Goal: Task Accomplishment & Management: Manage account settings

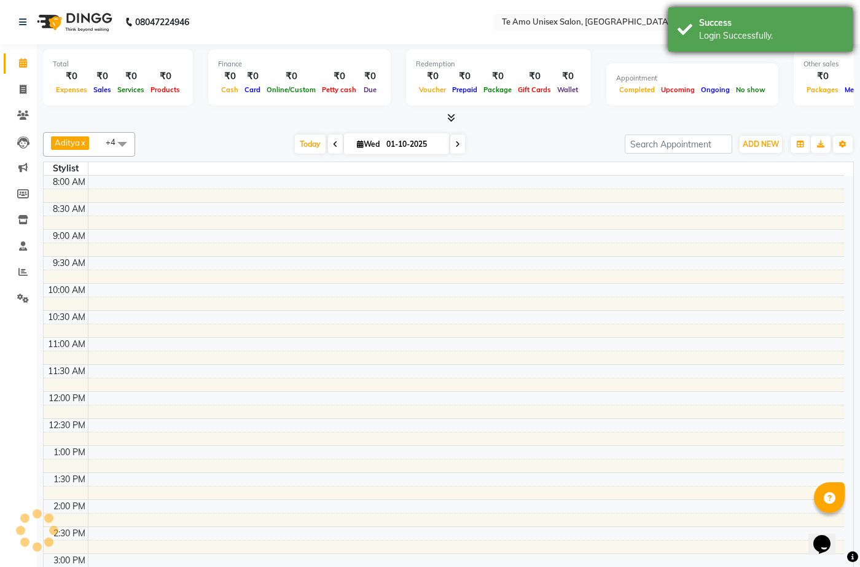
drag, startPoint x: 0, startPoint y: 0, endPoint x: 771, endPoint y: 24, distance: 771.2
click at [771, 24] on div "Success" at bounding box center [771, 23] width 144 height 13
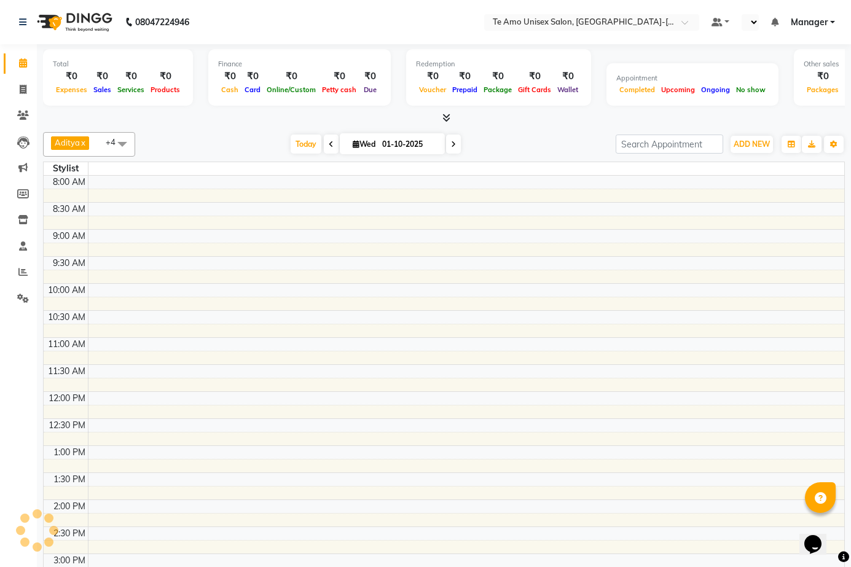
select select "en"
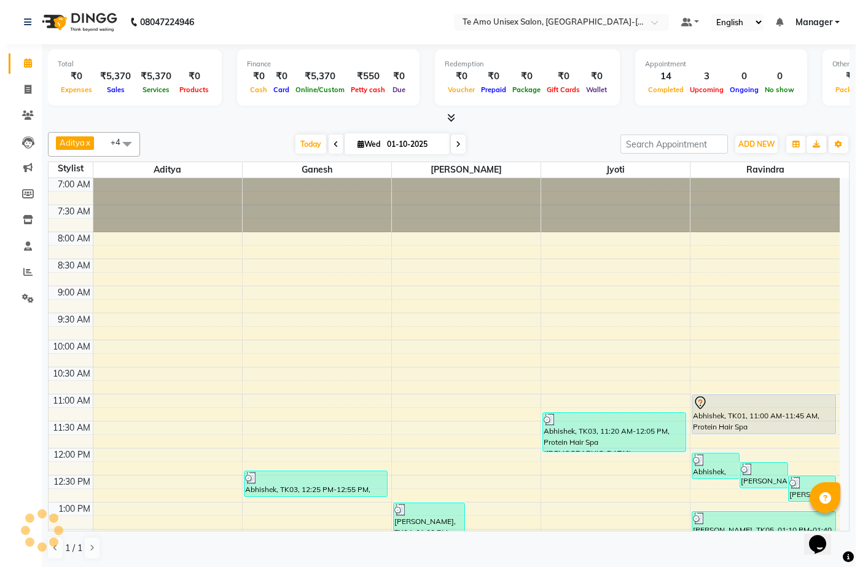
scroll to position [541, 0]
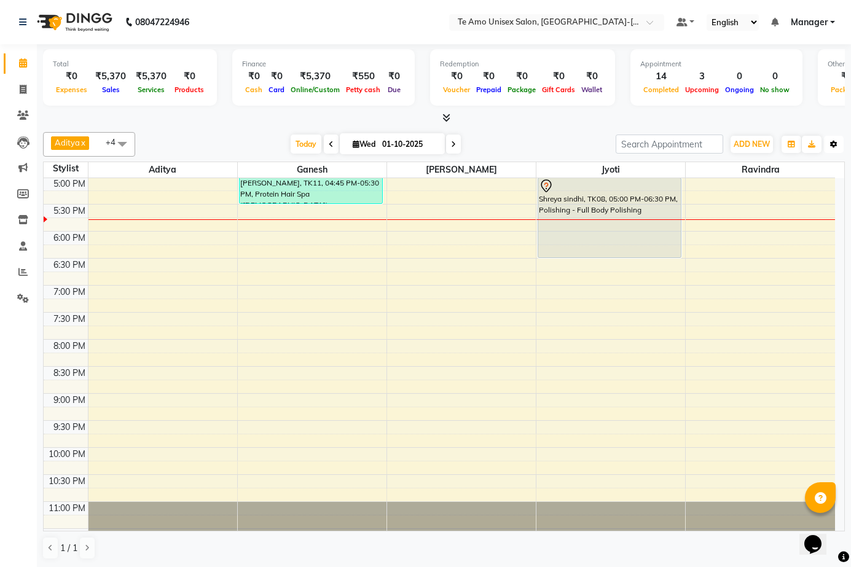
click at [829, 149] on button "Toggle Dropdown" at bounding box center [834, 144] width 20 height 17
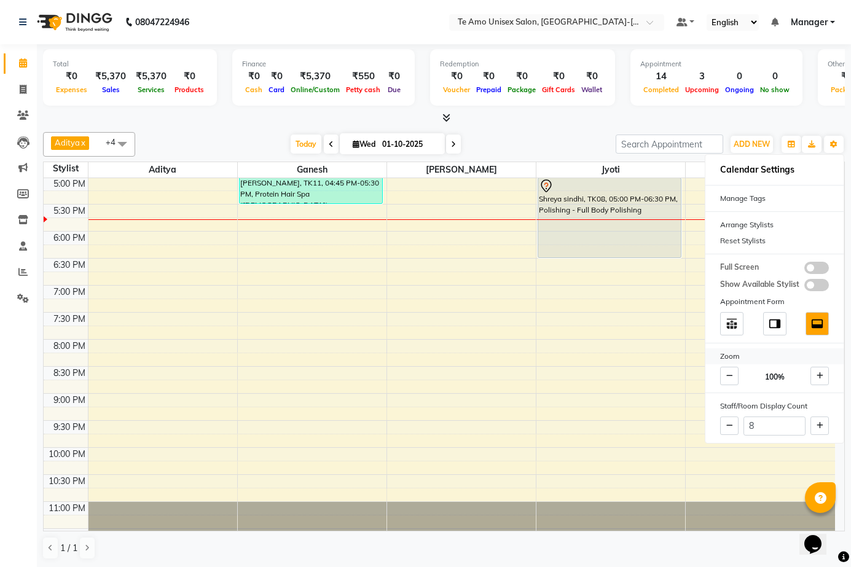
click at [810, 266] on span at bounding box center [816, 268] width 25 height 12
click at [804, 270] on input "checkbox" at bounding box center [804, 270] width 0 height 0
click at [810, 348] on div "Zoom" at bounding box center [774, 356] width 138 height 16
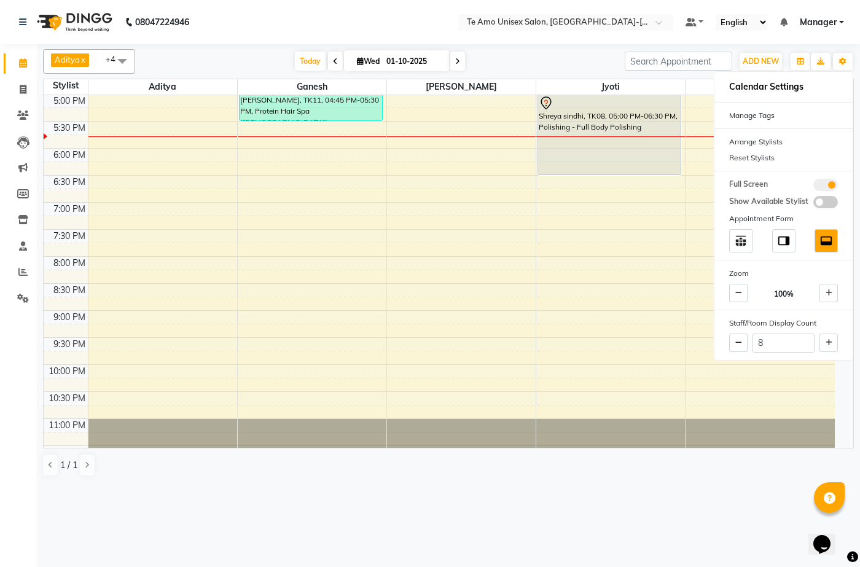
click at [324, 15] on nav "08047224946 Select Location × Te Amo Unisex Salon, Amanora-magarpatta Default P…" at bounding box center [430, 22] width 860 height 44
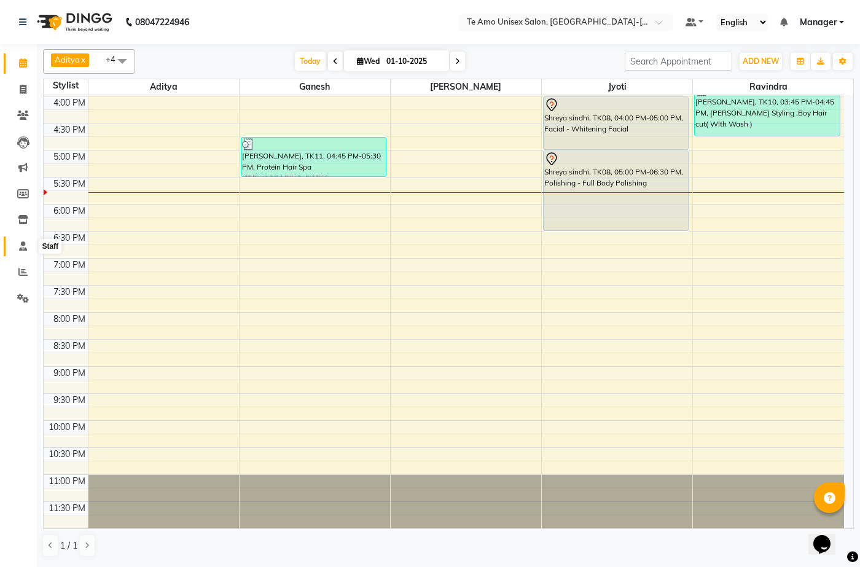
click at [27, 243] on icon at bounding box center [23, 245] width 8 height 9
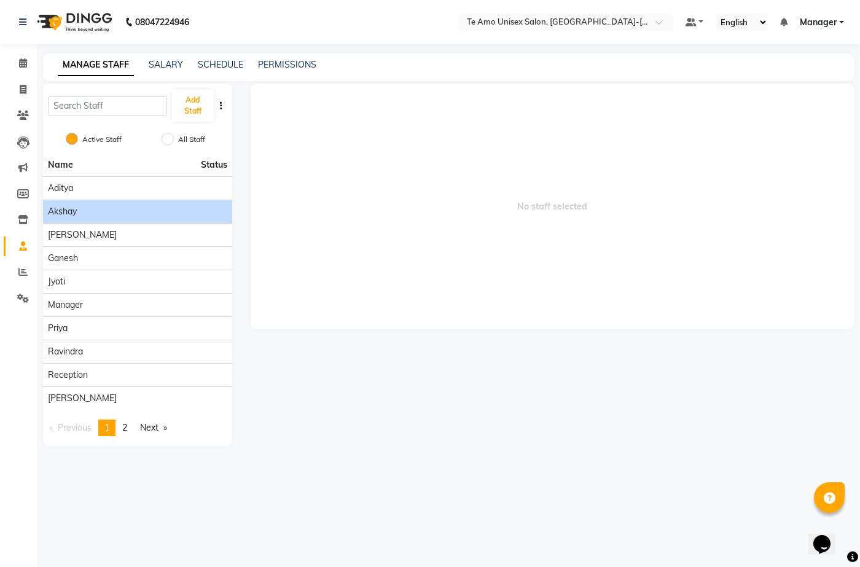
click at [179, 212] on div "Akshay" at bounding box center [137, 211] width 179 height 13
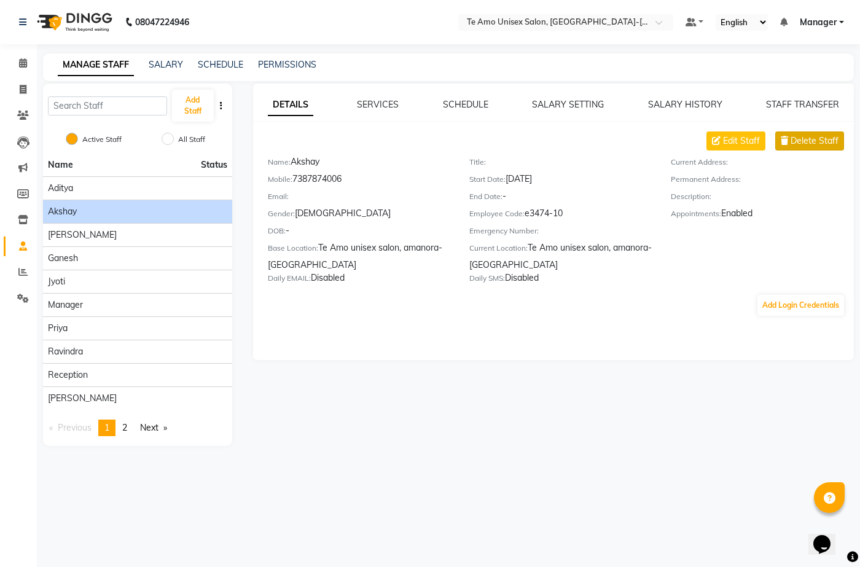
click at [827, 141] on span "Delete Staff" at bounding box center [814, 141] width 48 height 13
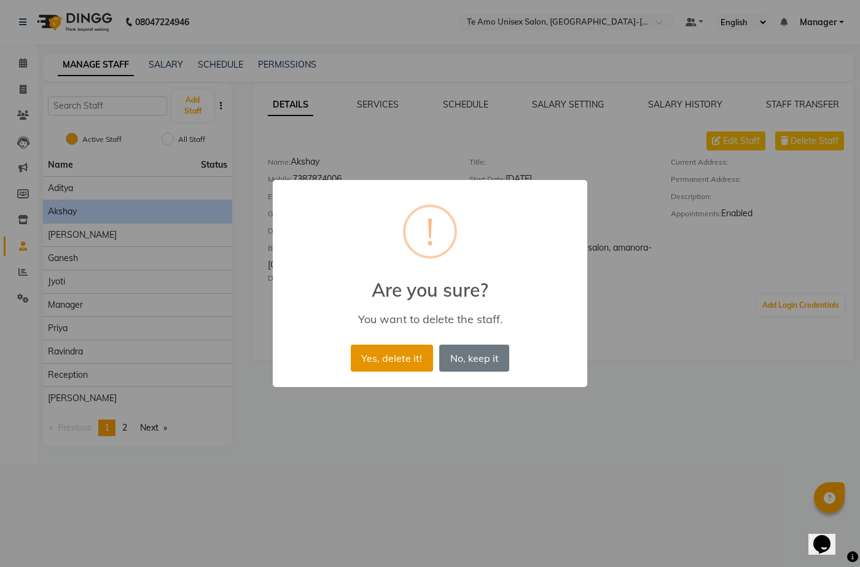
click at [396, 362] on button "Yes, delete it!" at bounding box center [392, 358] width 82 height 27
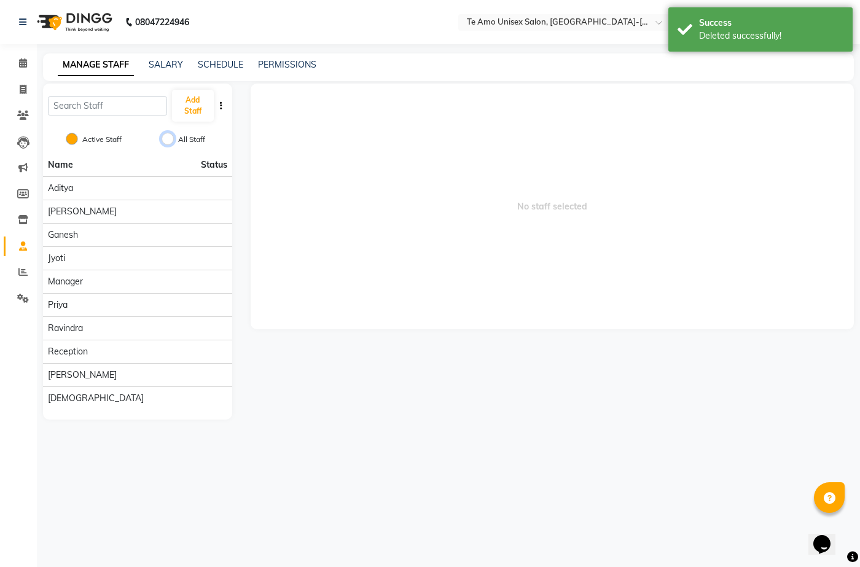
click at [167, 134] on input "All Staff" at bounding box center [168, 139] width 12 height 12
radio input "true"
radio input "false"
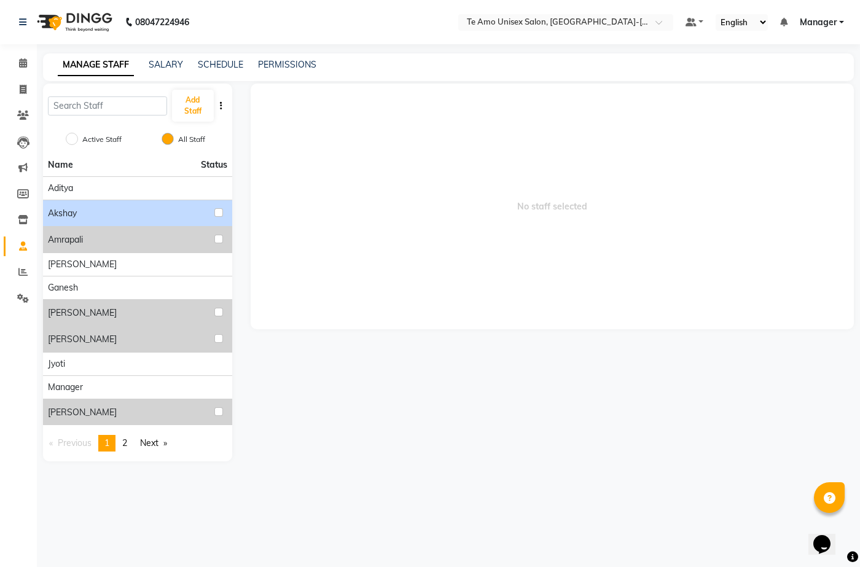
click at [105, 204] on li "Akshay" at bounding box center [137, 213] width 189 height 26
click at [105, 205] on li "Akshay" at bounding box center [137, 213] width 189 height 26
click at [105, 205] on div "Akshay" at bounding box center [137, 213] width 179 height 16
click at [218, 213] on input "checkbox" at bounding box center [218, 212] width 9 height 9
checkbox input "true"
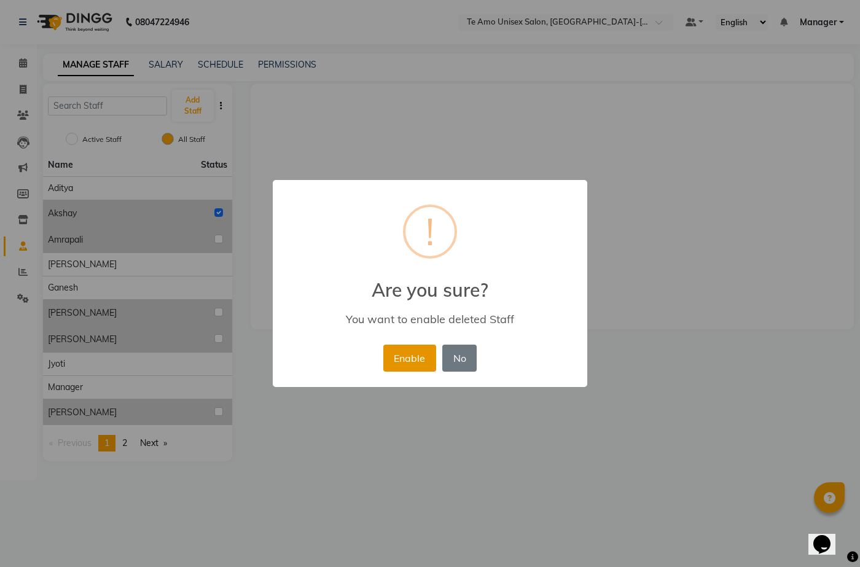
click at [418, 353] on button "Enable" at bounding box center [409, 358] width 53 height 27
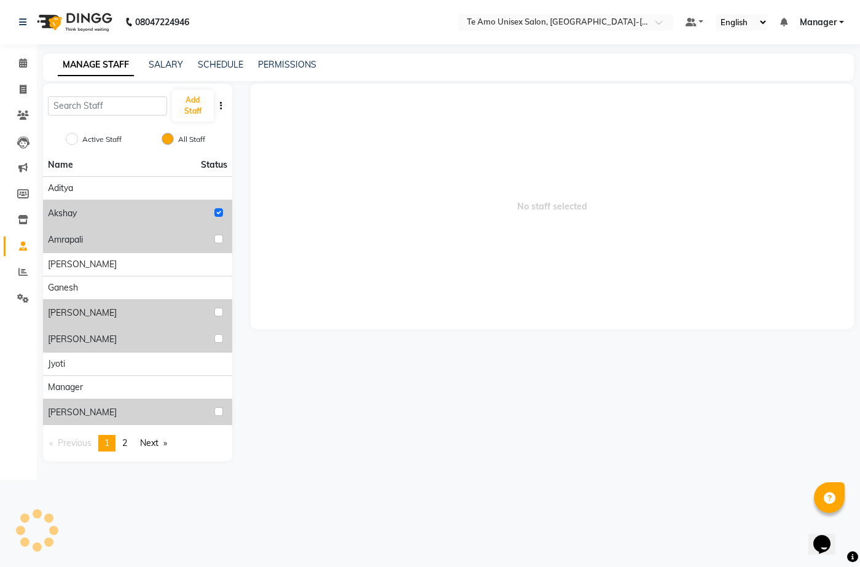
radio input "true"
radio input "false"
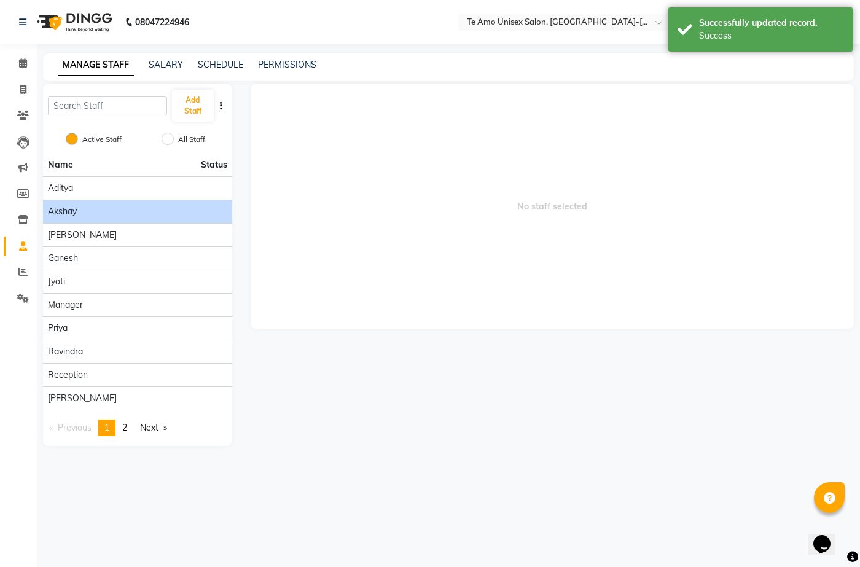
click at [157, 216] on div "Akshay" at bounding box center [137, 211] width 179 height 13
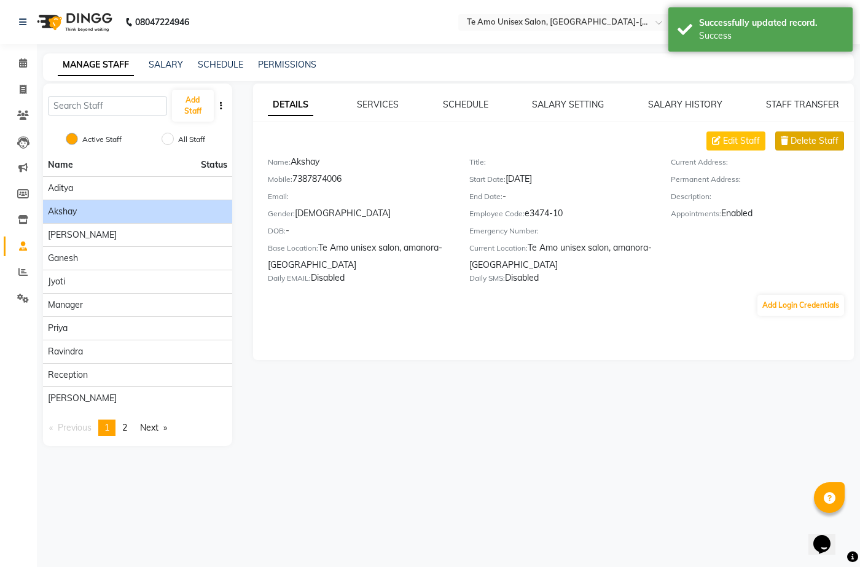
click at [816, 139] on span "Delete Staff" at bounding box center [814, 141] width 48 height 13
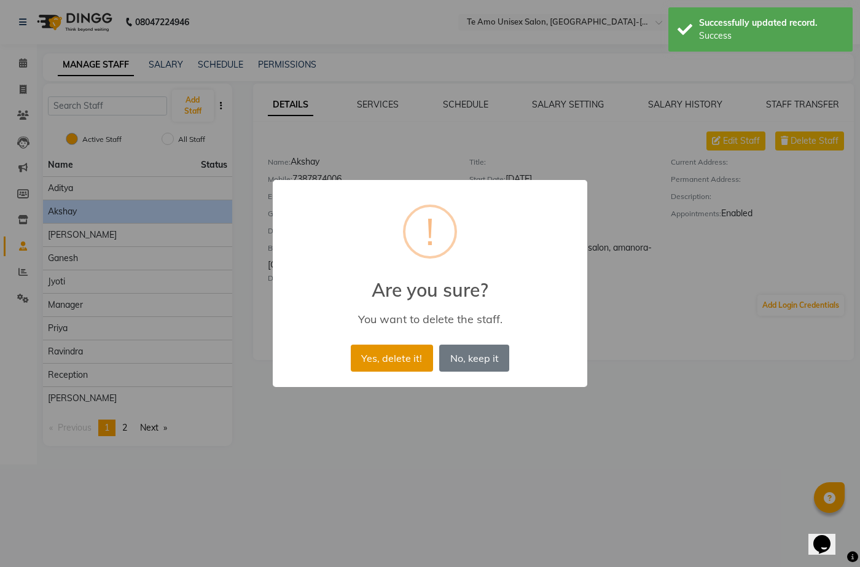
click at [396, 348] on button "Yes, delete it!" at bounding box center [392, 358] width 82 height 27
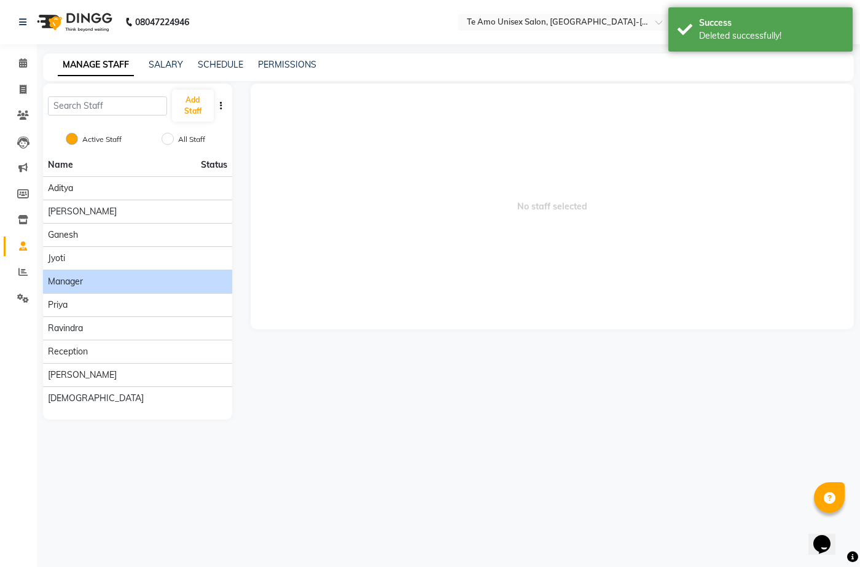
drag, startPoint x: 164, startPoint y: 282, endPoint x: 157, endPoint y: 277, distance: 8.4
click at [157, 277] on div "Manager" at bounding box center [137, 281] width 179 height 13
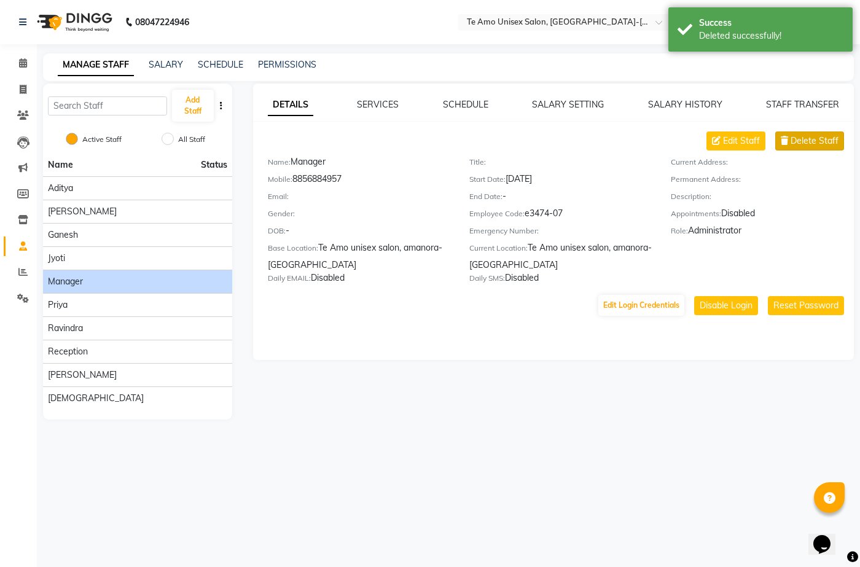
click at [818, 139] on span "Delete Staff" at bounding box center [814, 141] width 48 height 13
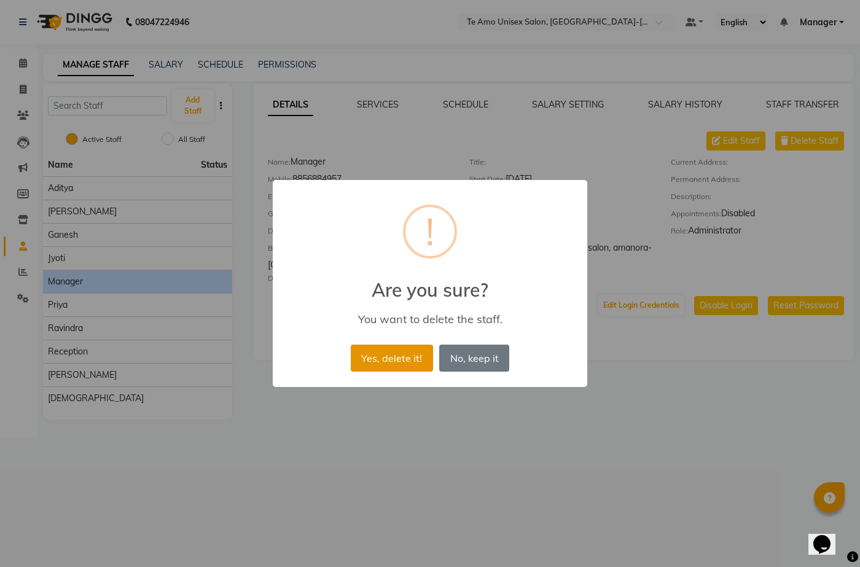
click at [392, 370] on button "Yes, delete it!" at bounding box center [392, 358] width 82 height 27
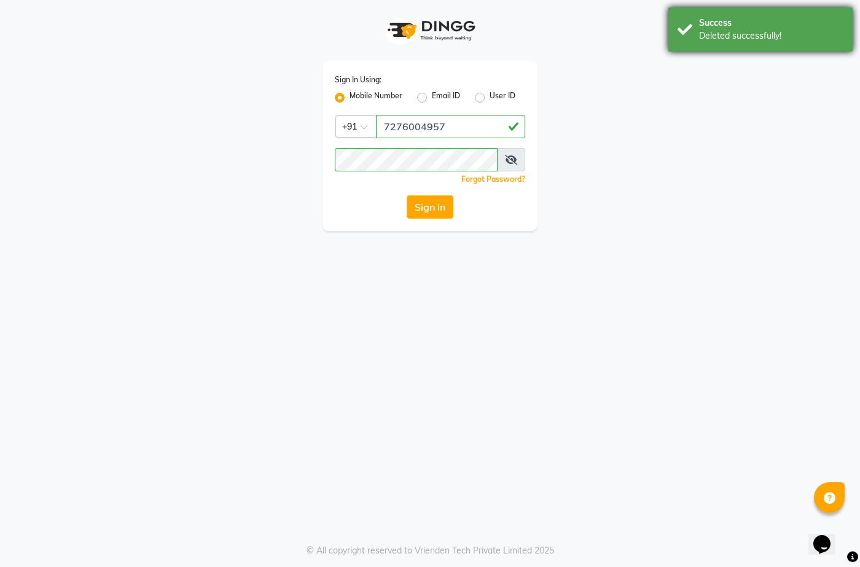
click at [773, 37] on div "Deleted successfully!" at bounding box center [771, 35] width 144 height 13
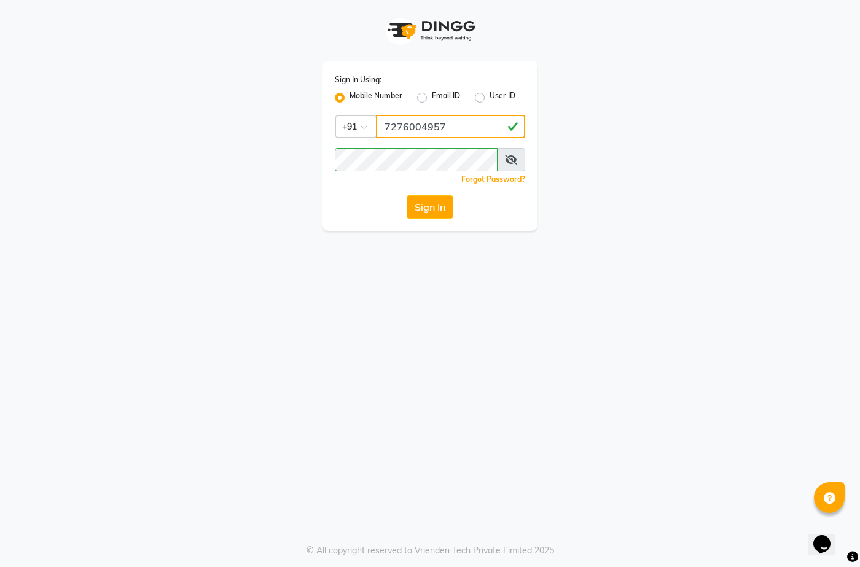
click at [452, 121] on input "7276004957" at bounding box center [450, 126] width 149 height 23
type input "7"
click at [451, 127] on input "Username" at bounding box center [450, 126] width 149 height 23
type input "7"
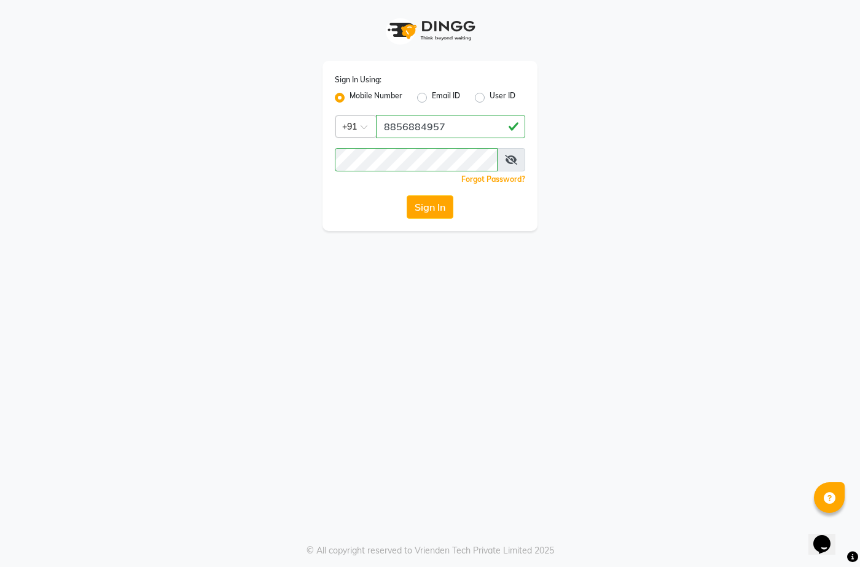
click at [334, 225] on div "Sign In Using: Mobile Number Email ID User ID Country Code × [PHONE_NUMBER] Rem…" at bounding box center [429, 146] width 215 height 170
click at [419, 211] on button "Sign In" at bounding box center [430, 206] width 47 height 23
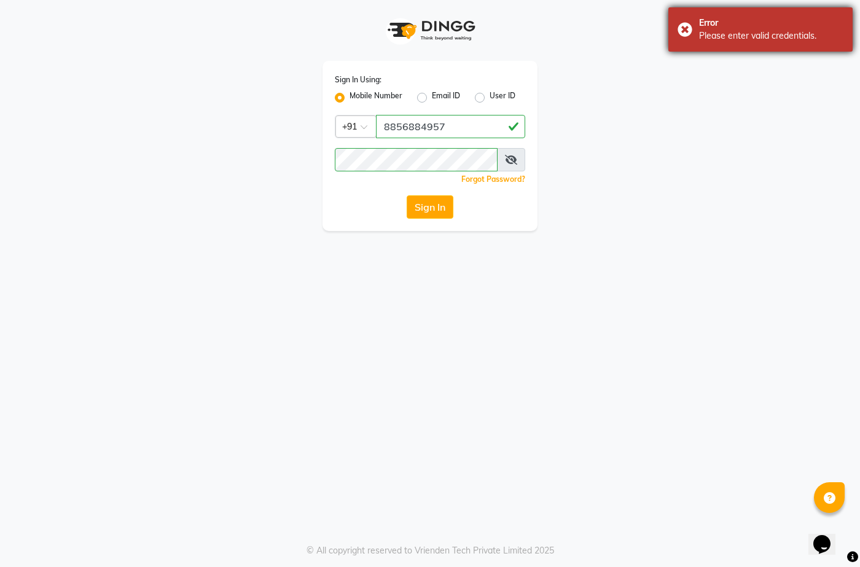
click at [752, 35] on div "Please enter valid credentials." at bounding box center [771, 35] width 144 height 13
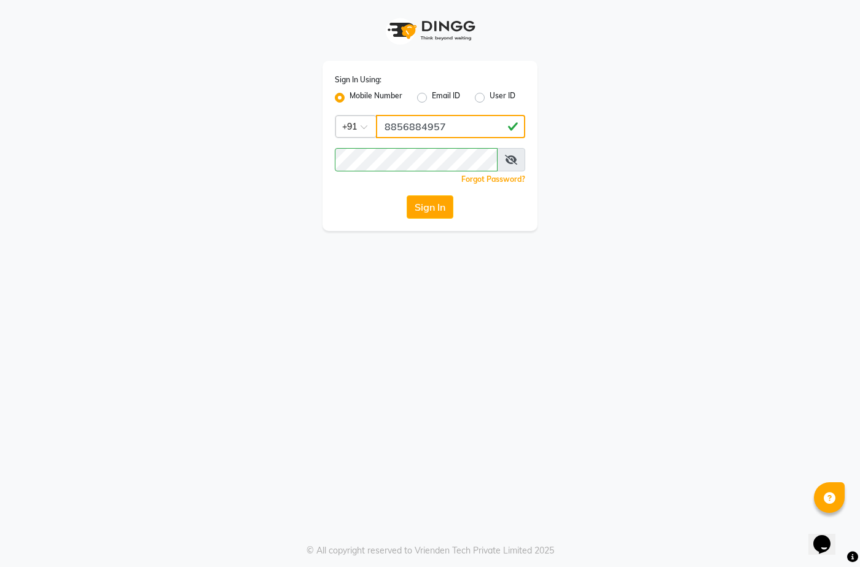
click at [476, 133] on input "8856884957" at bounding box center [450, 126] width 149 height 23
type input "8"
click at [435, 128] on input "Username" at bounding box center [450, 126] width 149 height 23
type input "8623854957"
click at [338, 197] on div "Sign In" at bounding box center [430, 206] width 190 height 23
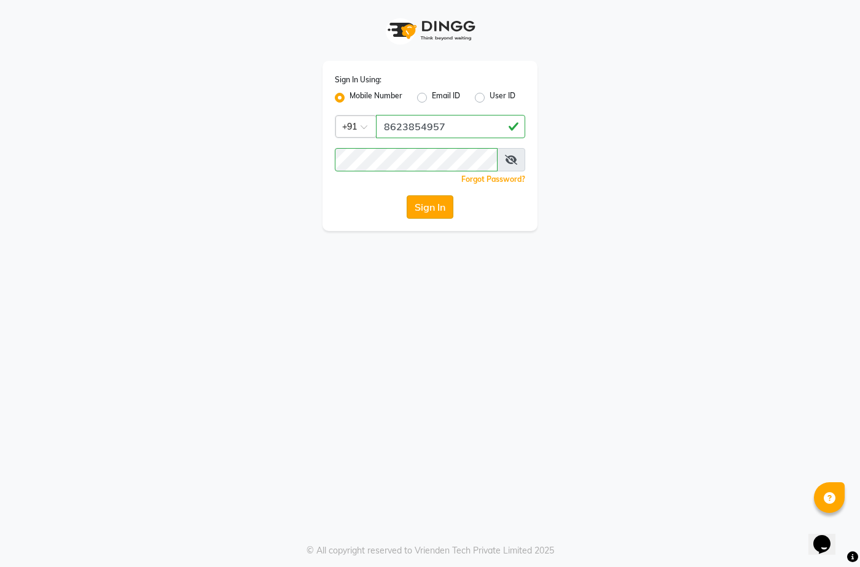
click at [435, 203] on button "Sign In" at bounding box center [430, 206] width 47 height 23
